Goal: Information Seeking & Learning: Stay updated

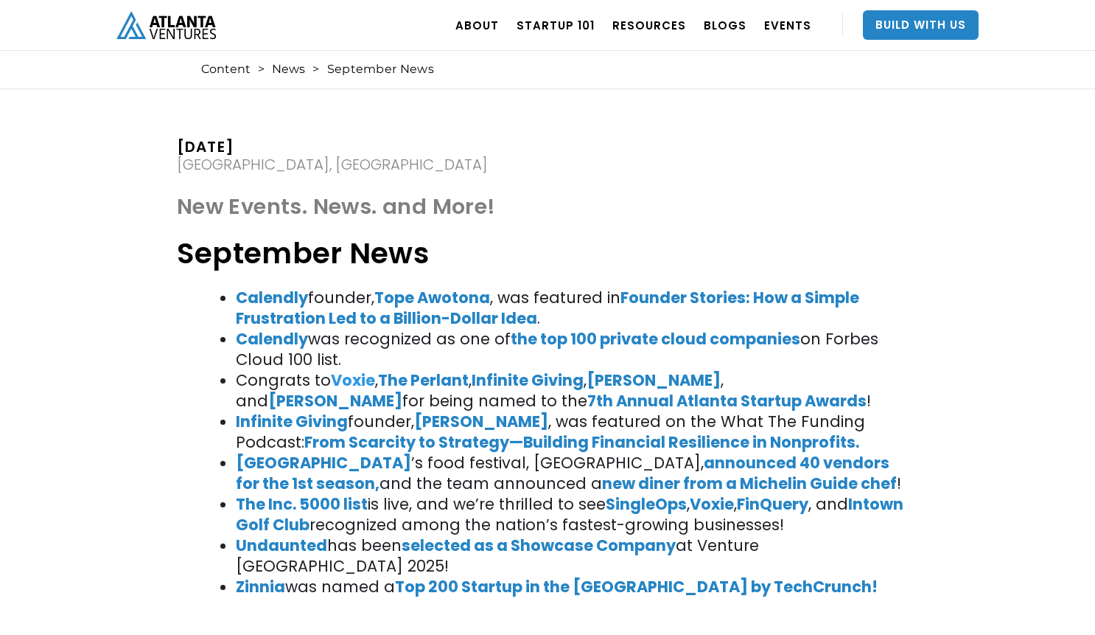
click at [357, 378] on strong "Voxie" at bounding box center [353, 379] width 44 height 21
click at [433, 377] on strong "The Perlant" at bounding box center [423, 379] width 91 height 21
click at [358, 375] on strong "Voxie" at bounding box center [353, 379] width 44 height 21
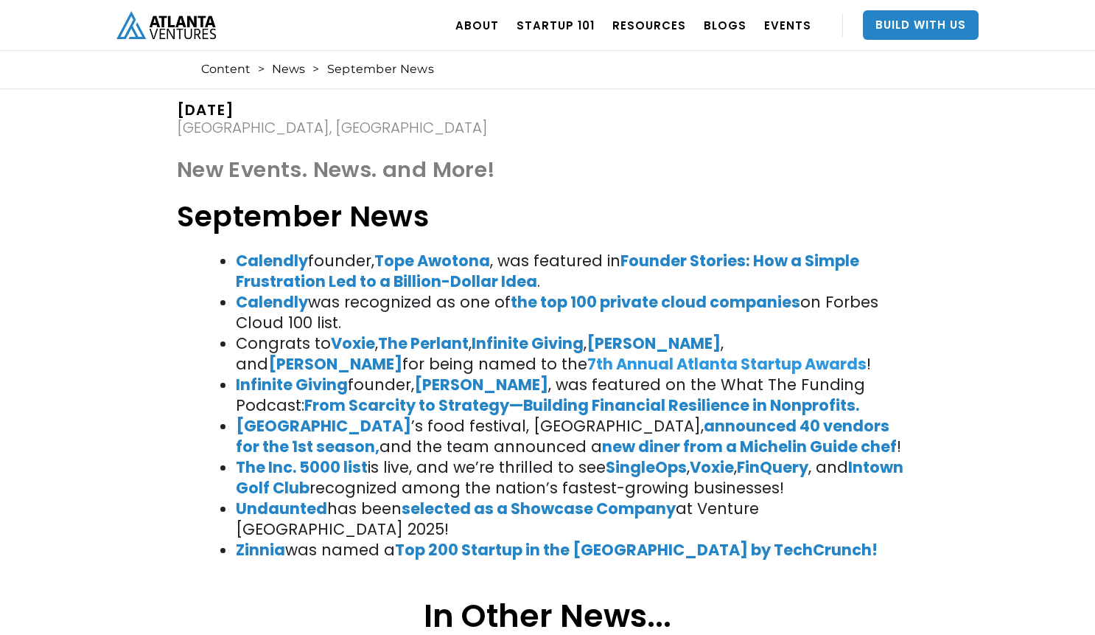
click at [587, 364] on strong "7th Annual Atlanta Startup Awards" at bounding box center [726, 363] width 279 height 21
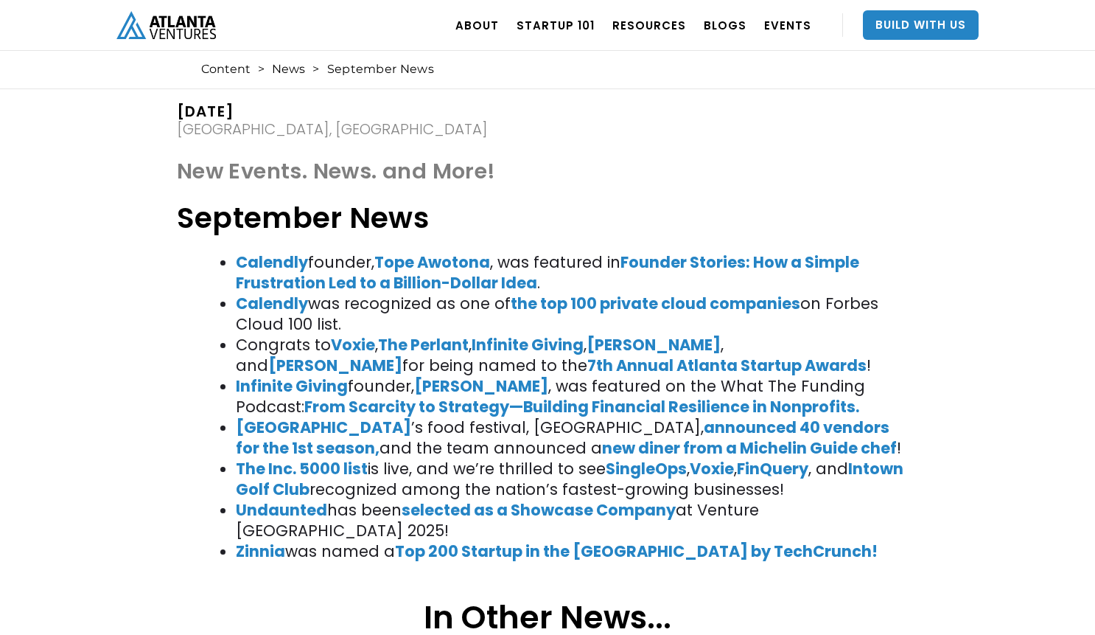
scroll to position [37, 0]
